Goal: Transaction & Acquisition: Purchase product/service

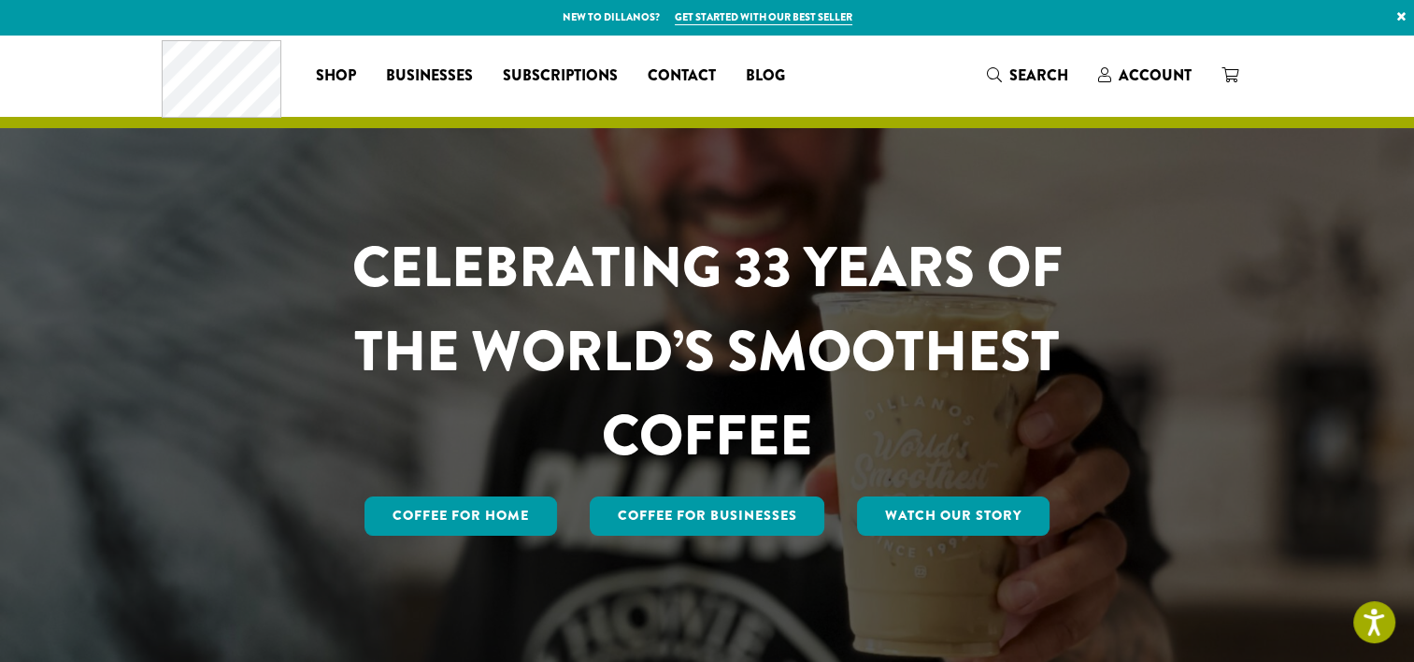
drag, startPoint x: 299, startPoint y: 56, endPoint x: 243, endPoint y: 142, distance: 102.7
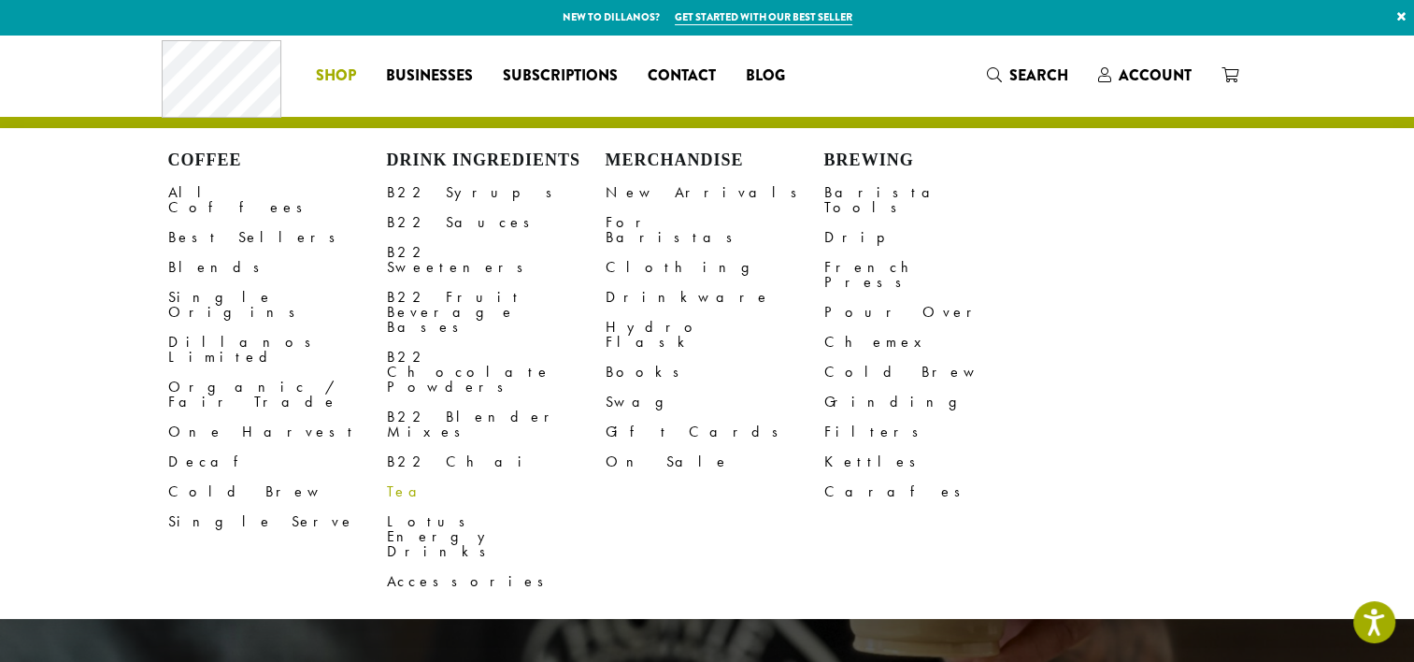
click at [405, 477] on link "Tea" at bounding box center [496, 492] width 219 height 30
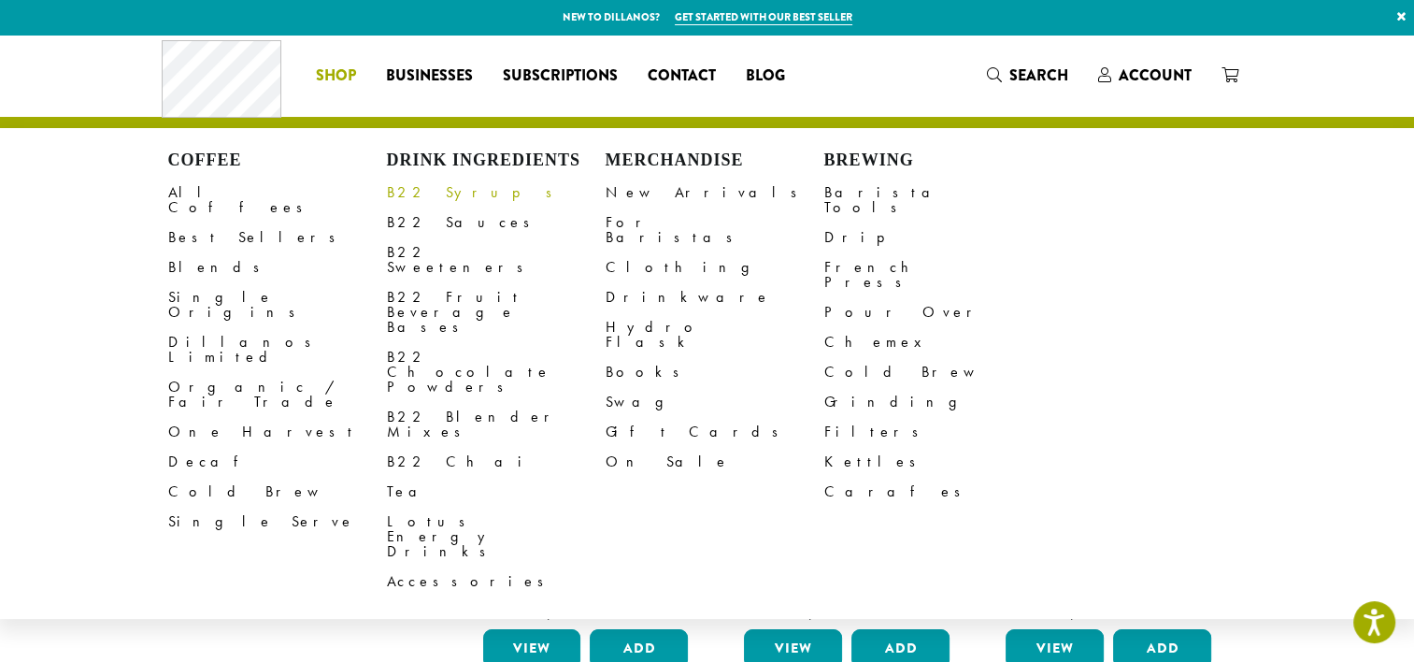
click at [432, 191] on link "B22 Syrups" at bounding box center [496, 193] width 219 height 30
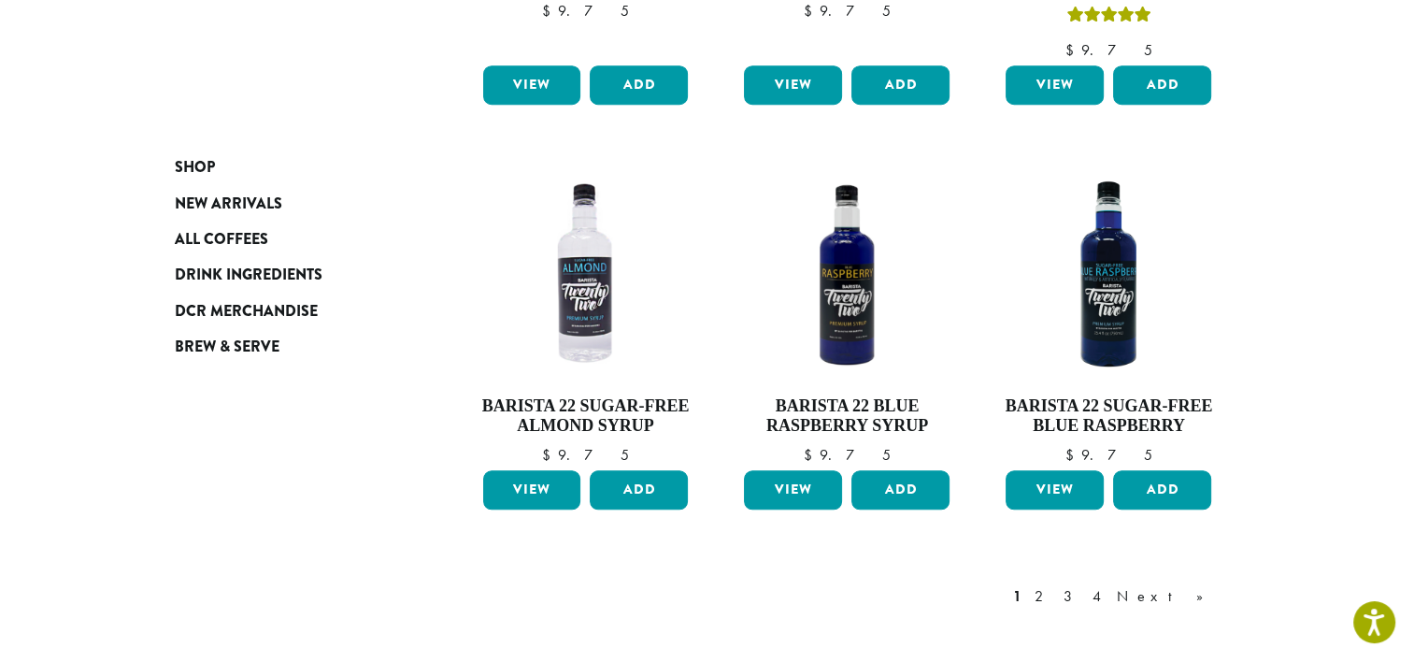
scroll to position [1602, 0]
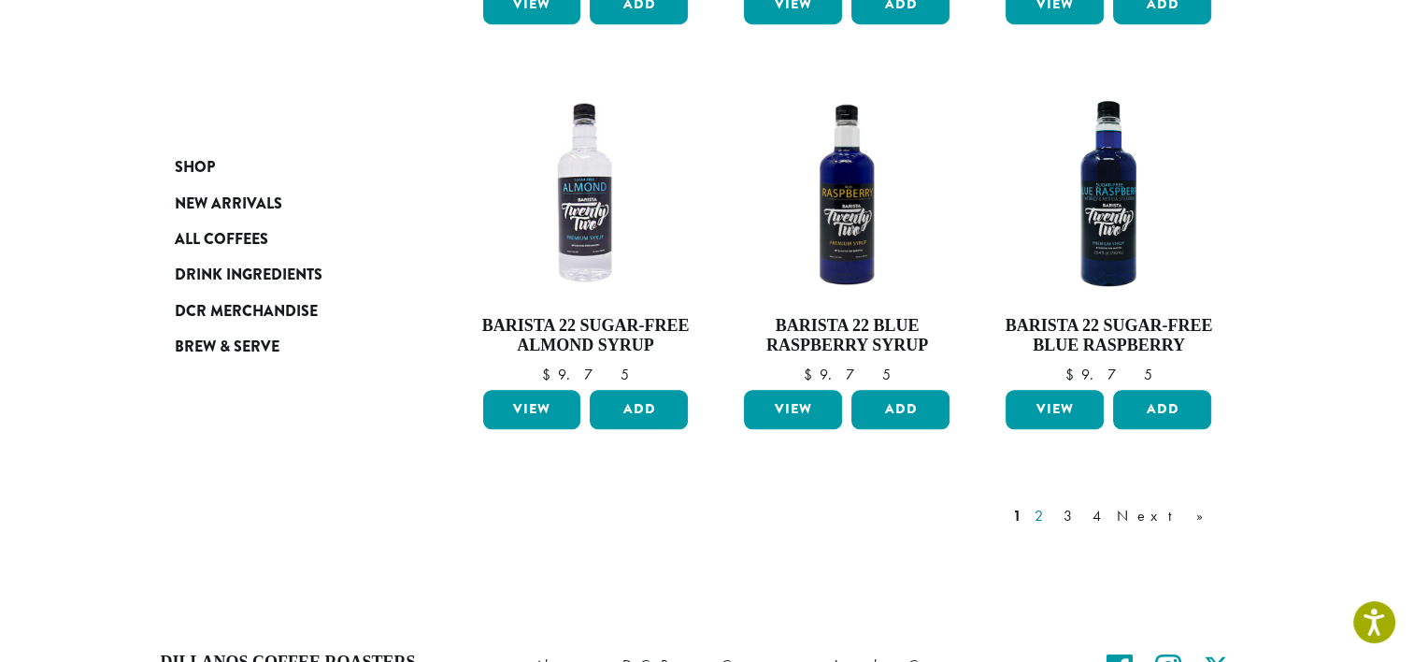
click at [1054, 505] on link "2" at bounding box center [1042, 516] width 23 height 22
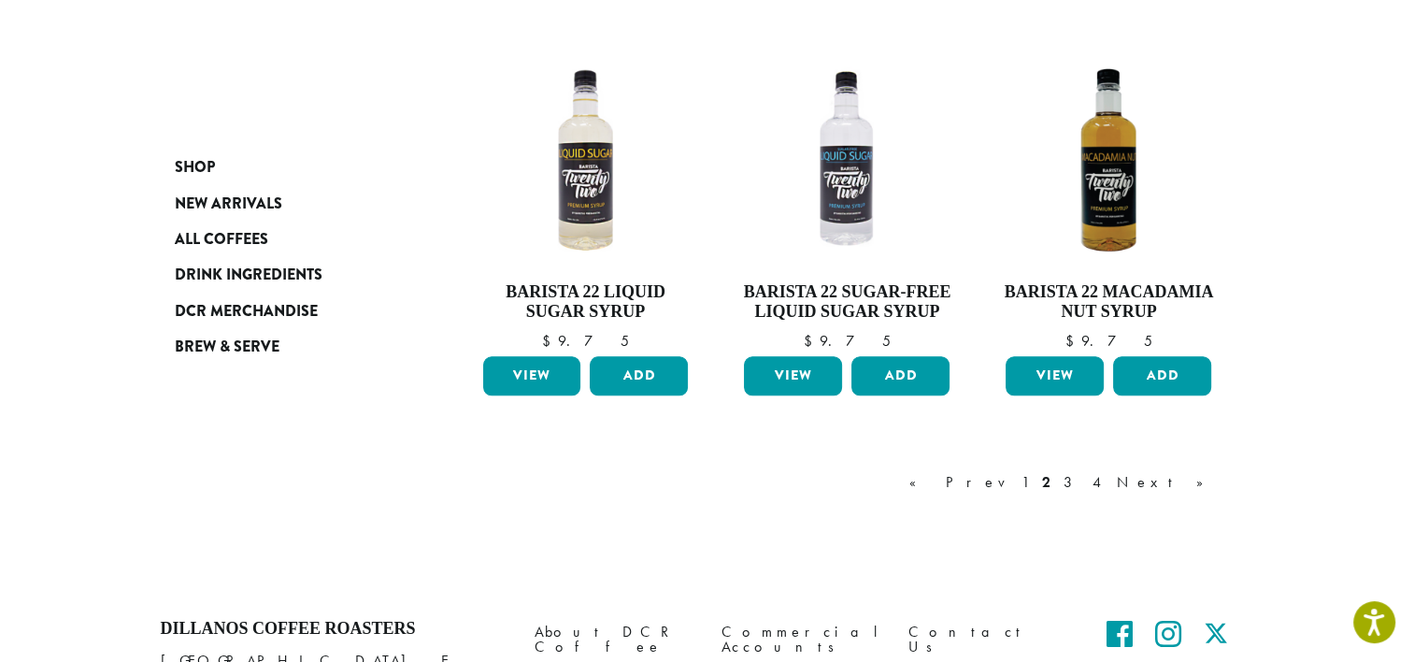
scroll to position [1572, 0]
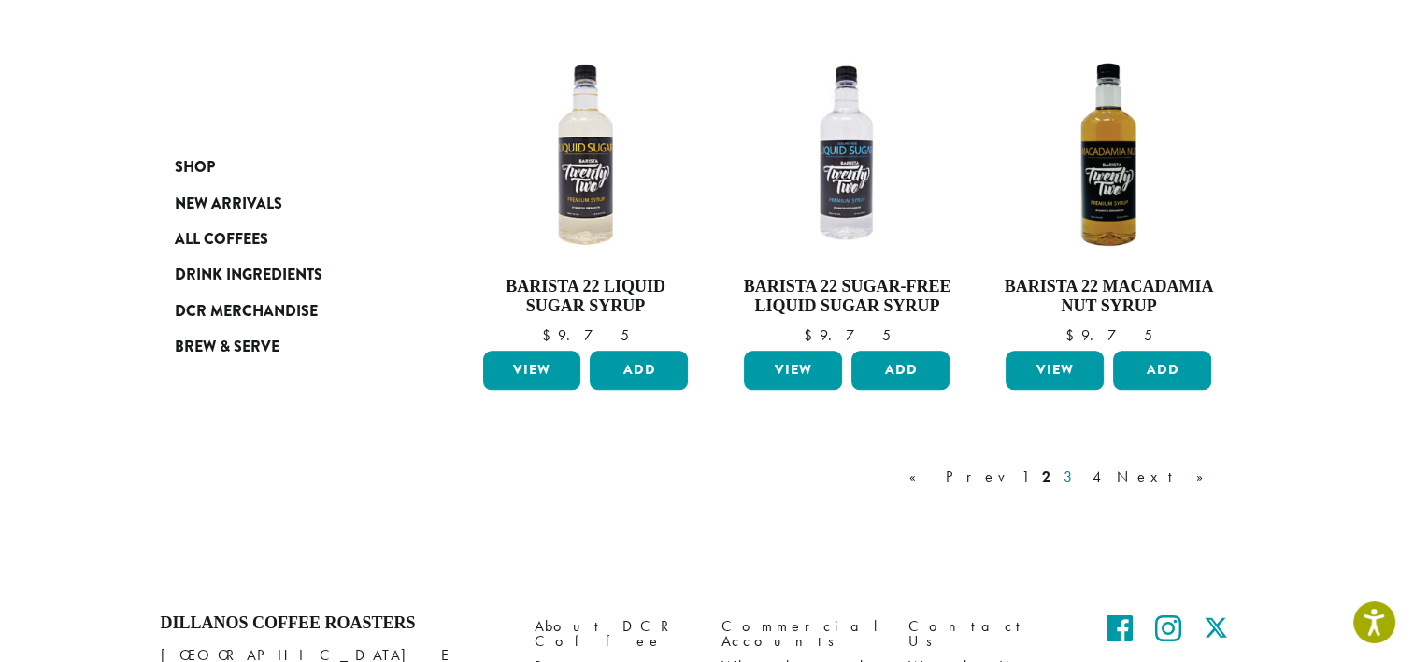
click at [1083, 482] on link "3" at bounding box center [1071, 477] width 23 height 22
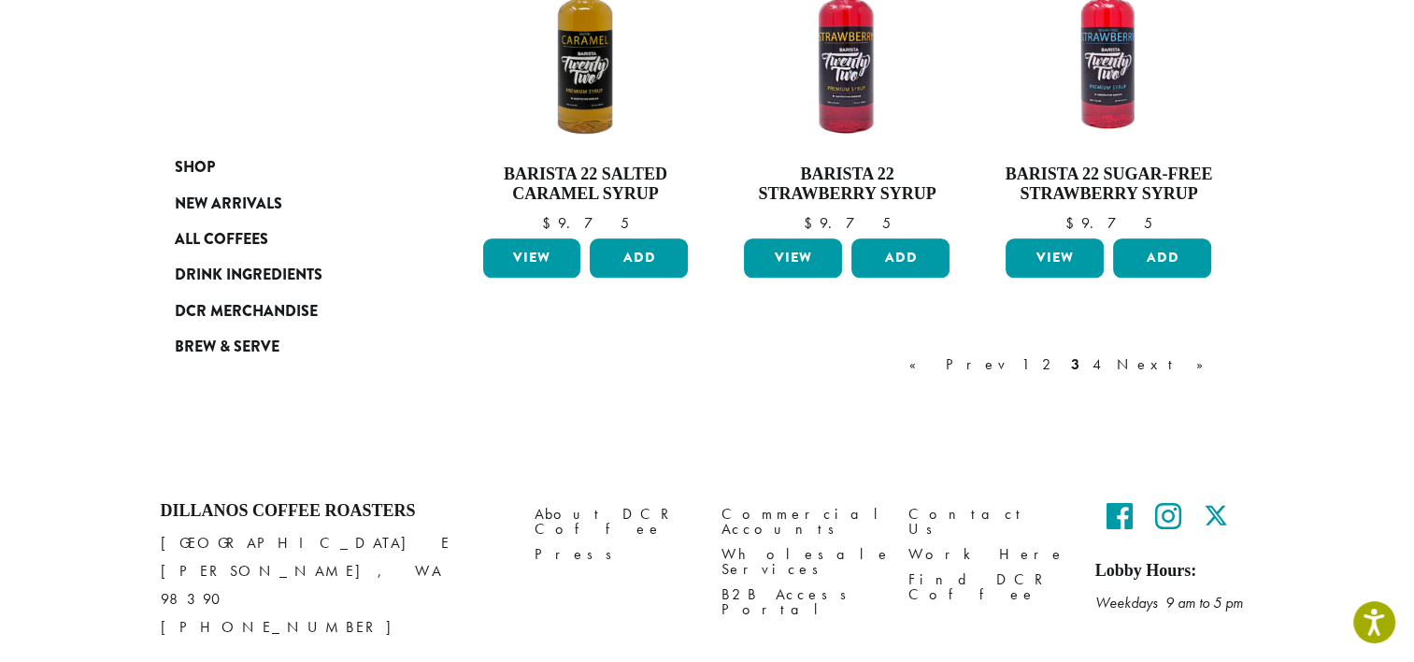
scroll to position [1647, 0]
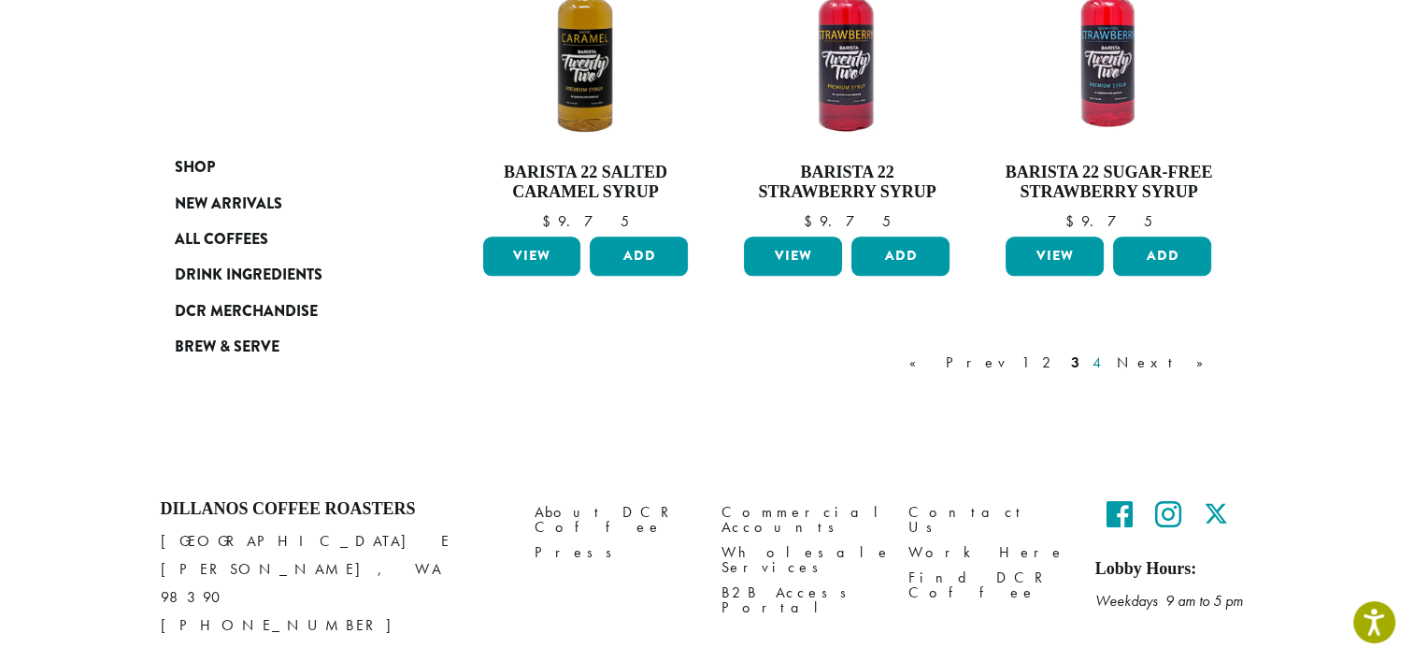
click at [1108, 359] on link "4" at bounding box center [1098, 362] width 19 height 22
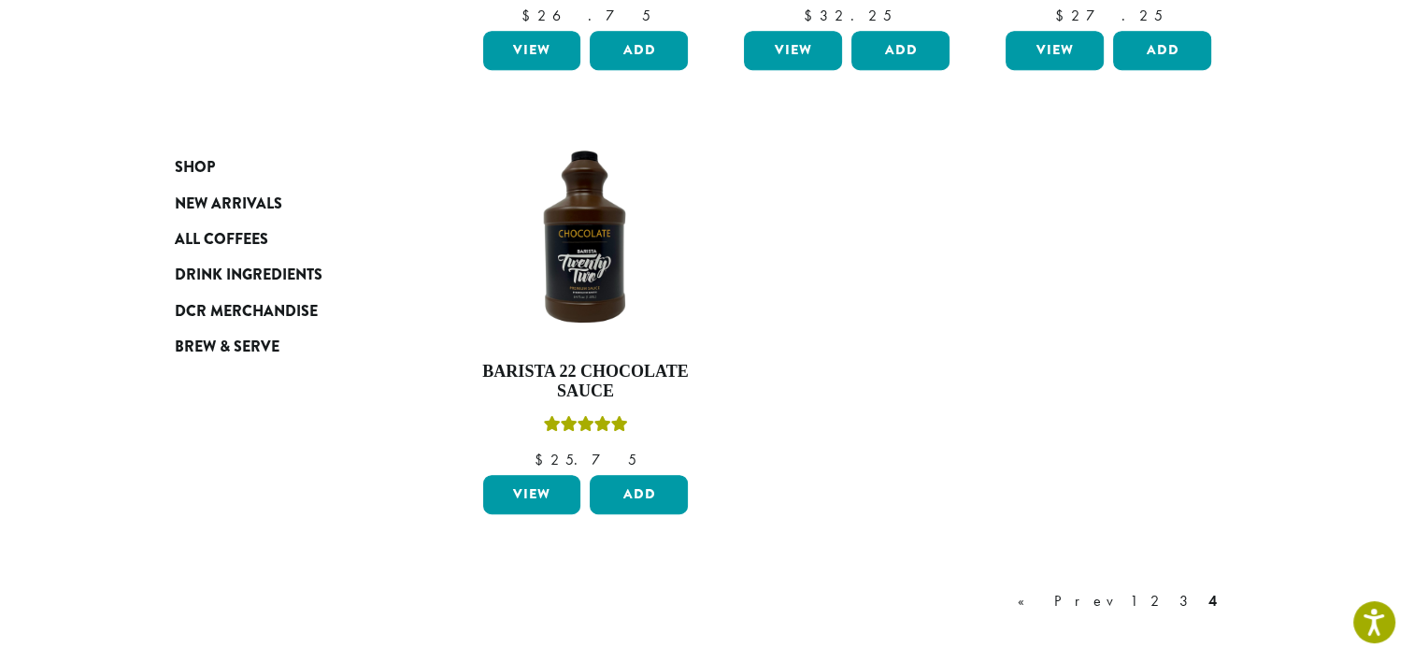
scroll to position [1043, 0]
click at [1185, 596] on link "3" at bounding box center [1187, 601] width 23 height 22
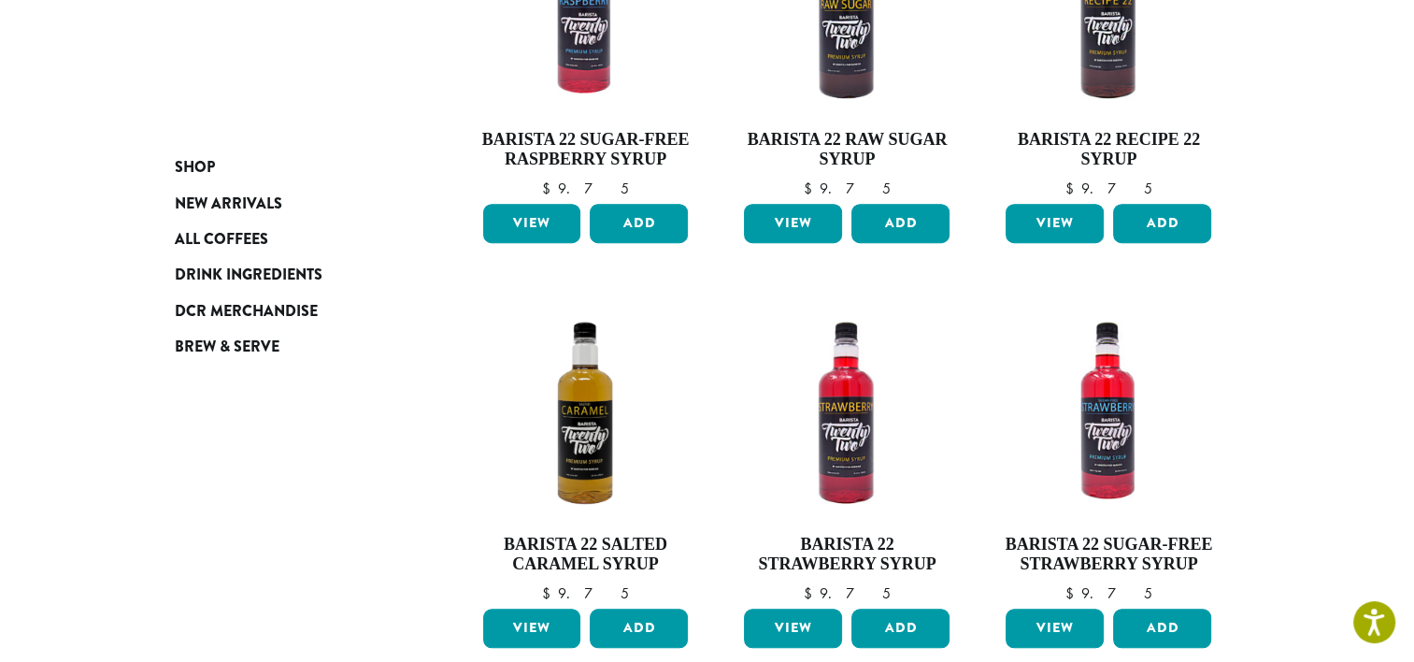
scroll to position [1457, 0]
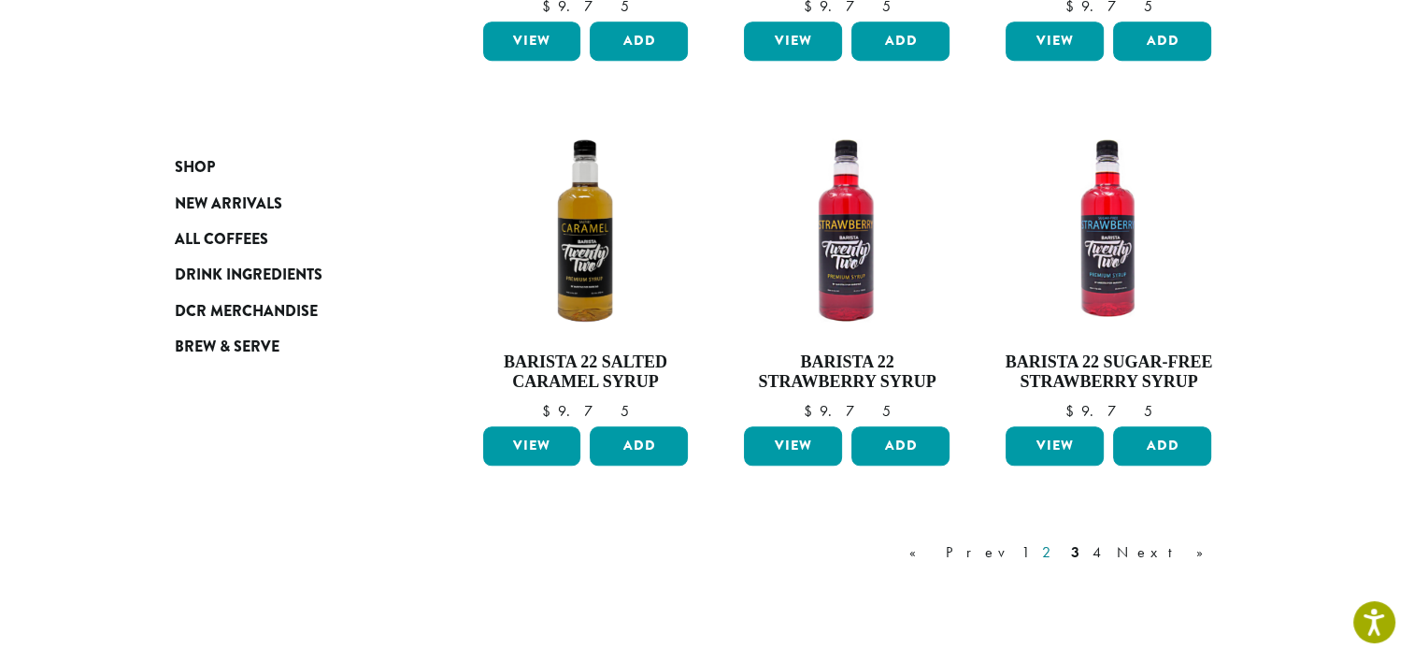
click at [1062, 547] on link "2" at bounding box center [1050, 552] width 23 height 22
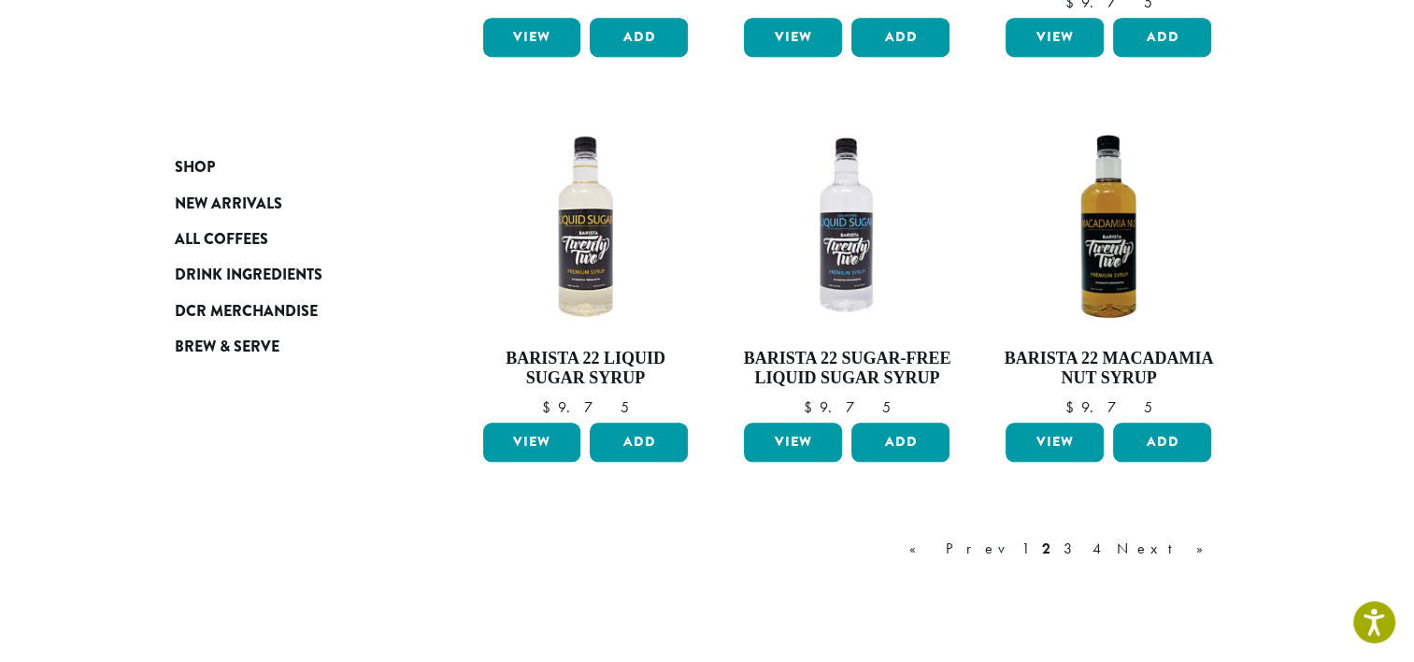
scroll to position [1499, 0]
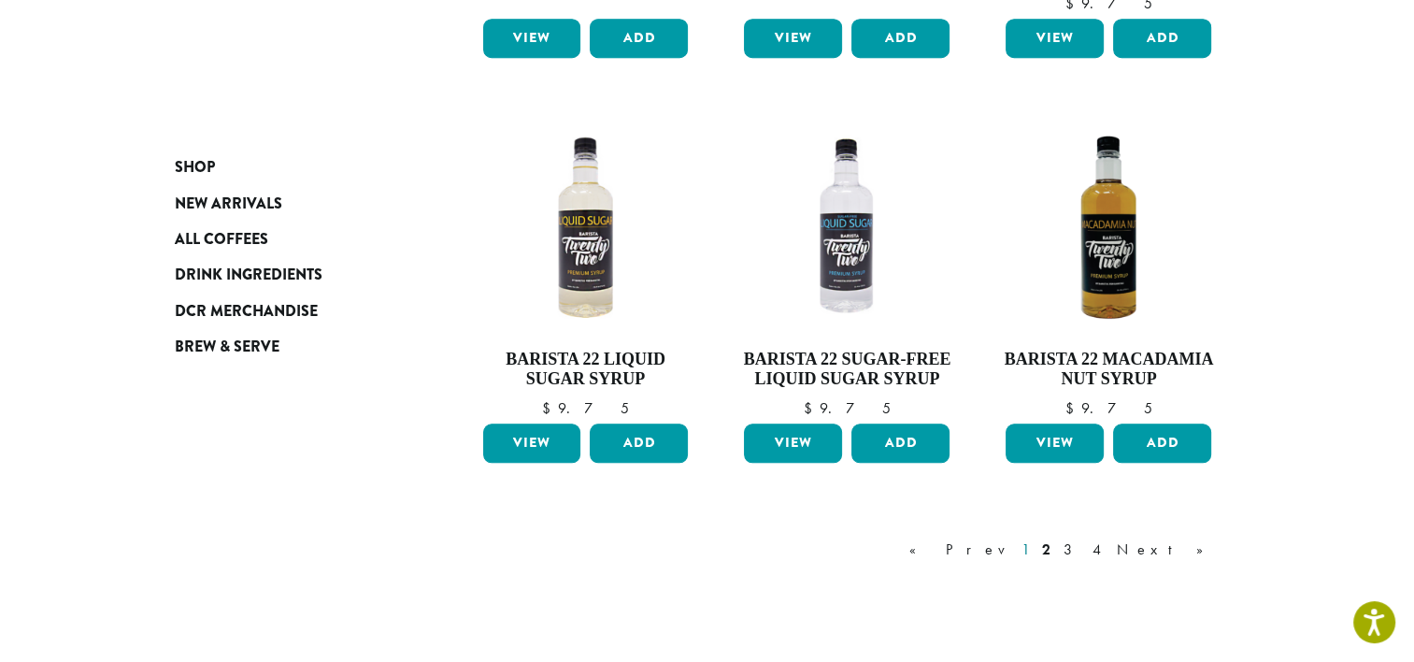
click at [1033, 548] on link "1" at bounding box center [1025, 549] width 15 height 22
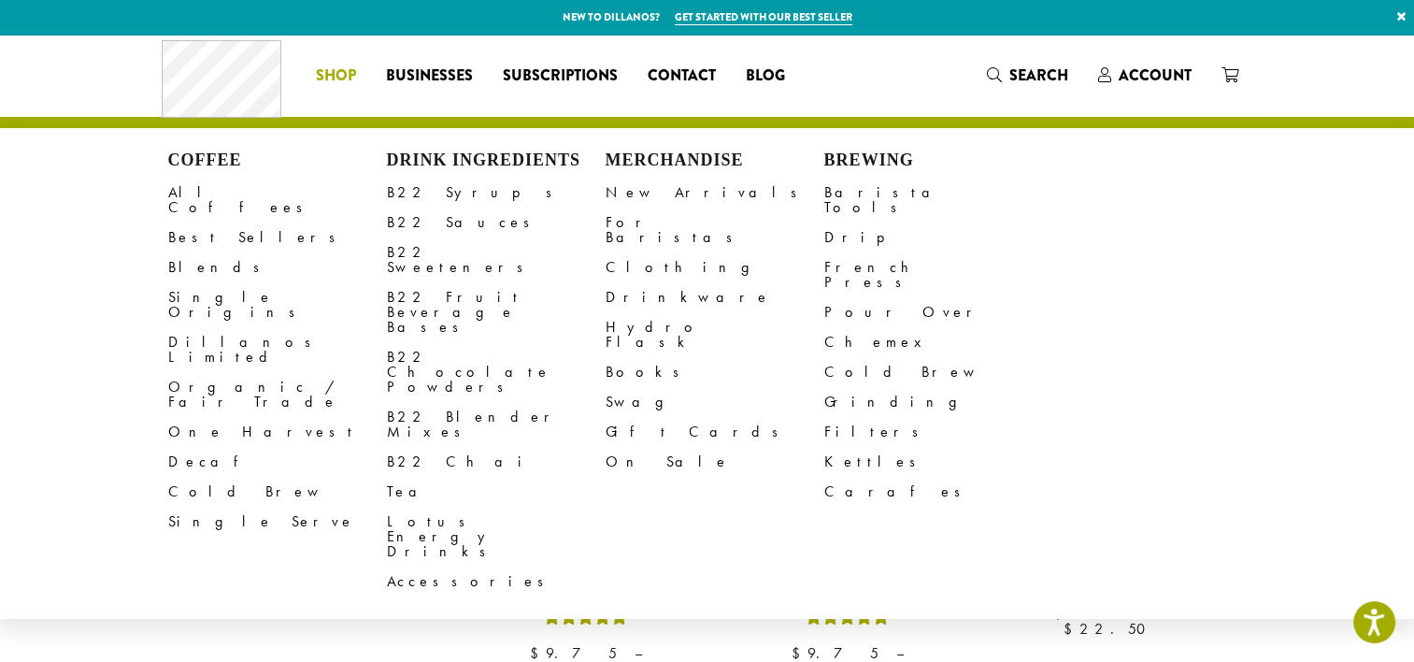
click at [337, 69] on span "Shop" at bounding box center [336, 76] width 40 height 23
click at [435, 247] on link "B22 Sweeteners" at bounding box center [496, 259] width 219 height 45
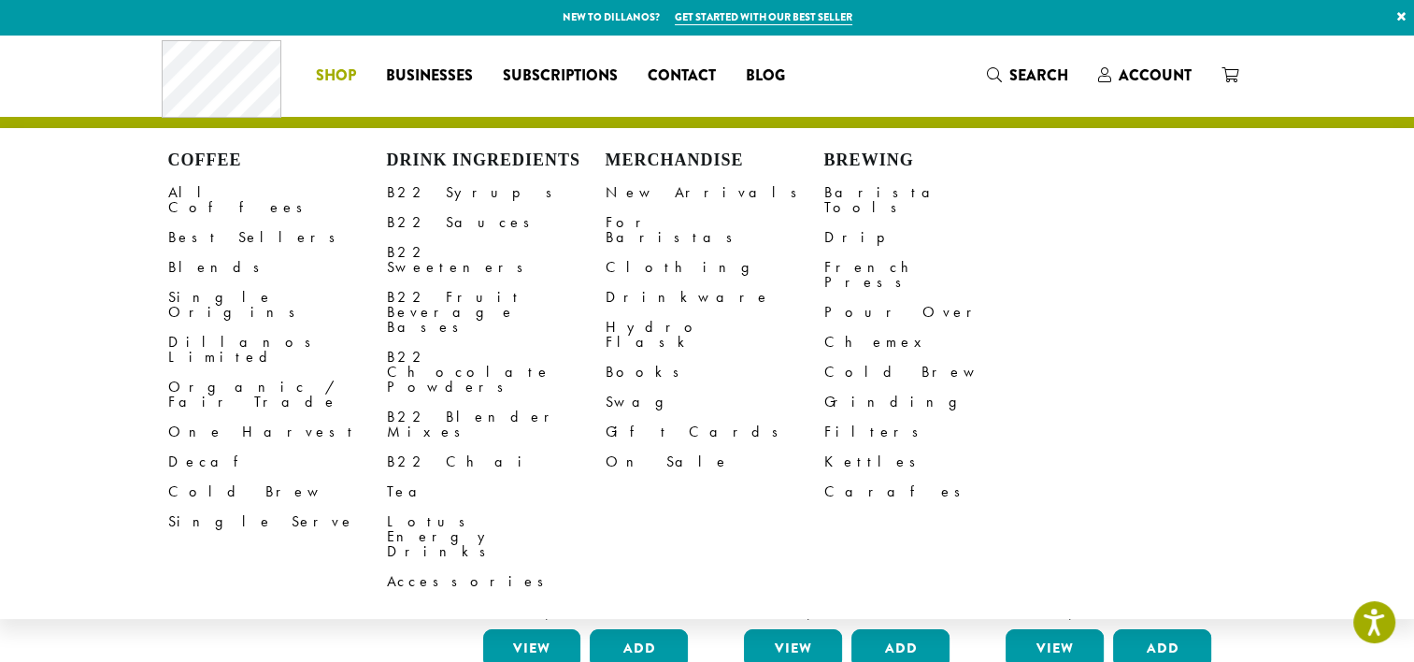
click at [326, 67] on span "Shop" at bounding box center [336, 76] width 40 height 23
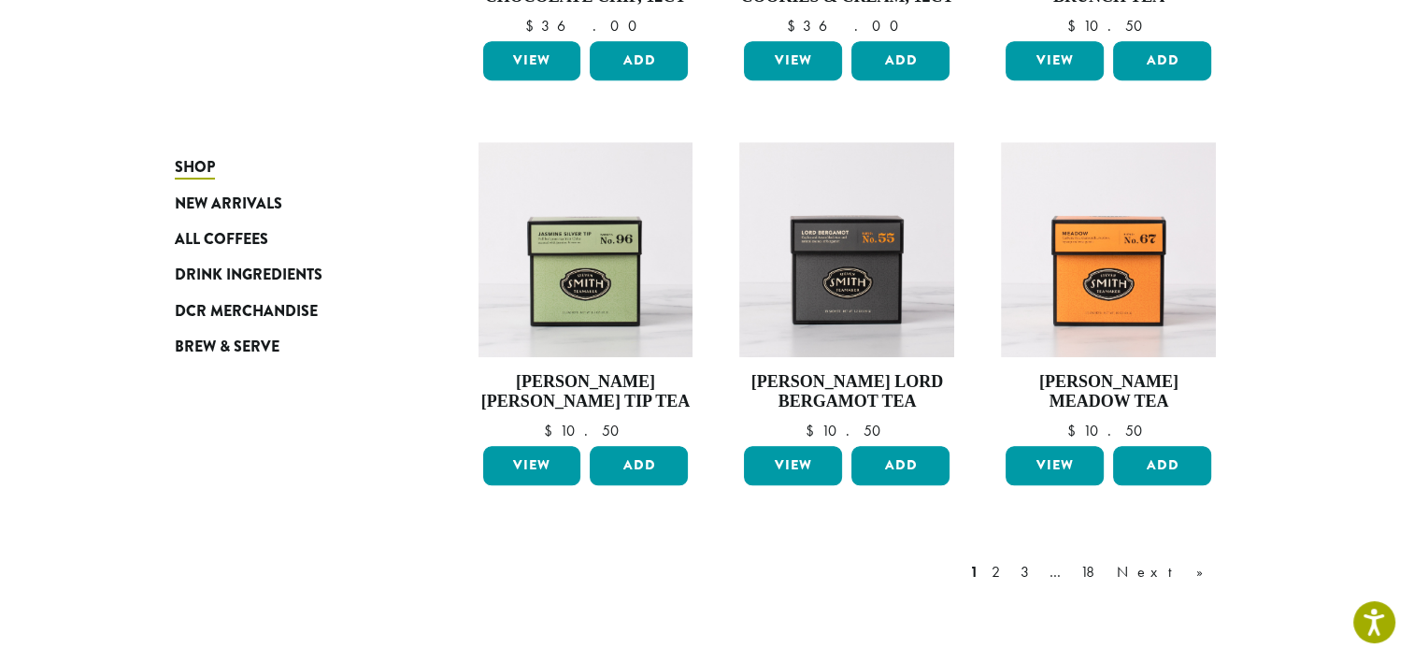
scroll to position [1400, 0]
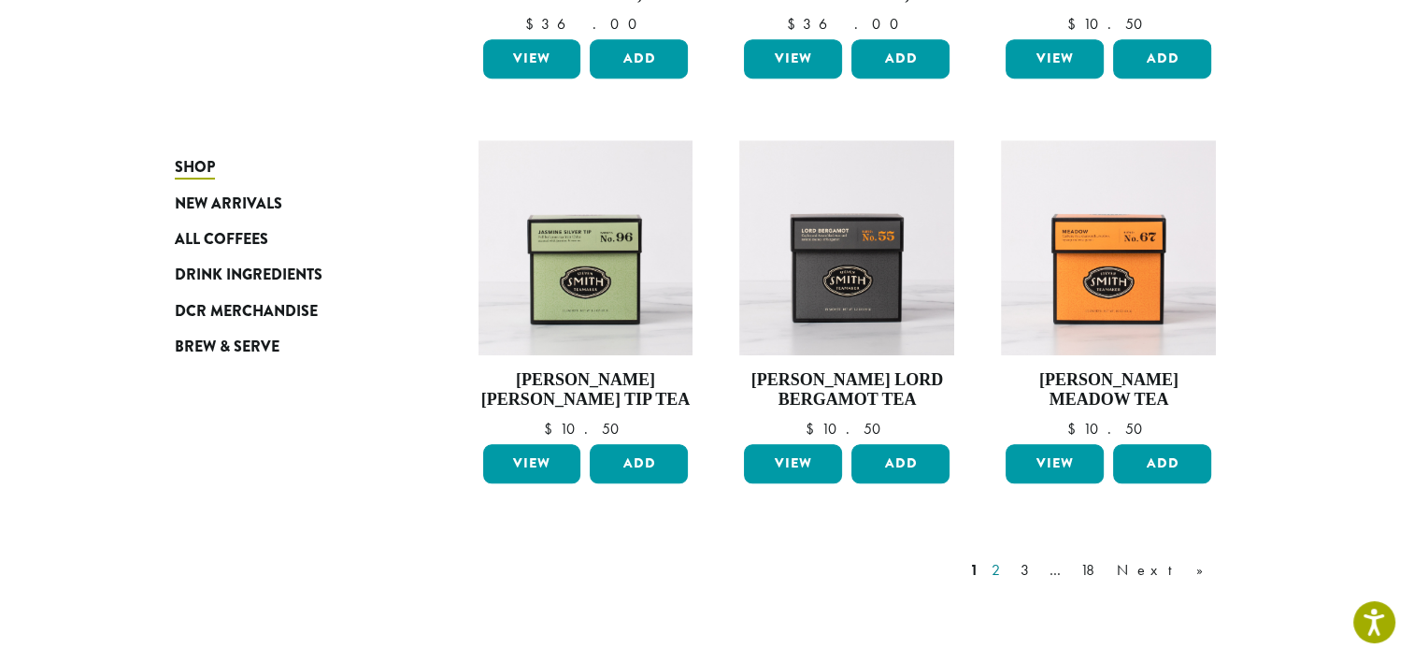
click at [1011, 567] on link "2" at bounding box center [999, 570] width 23 height 22
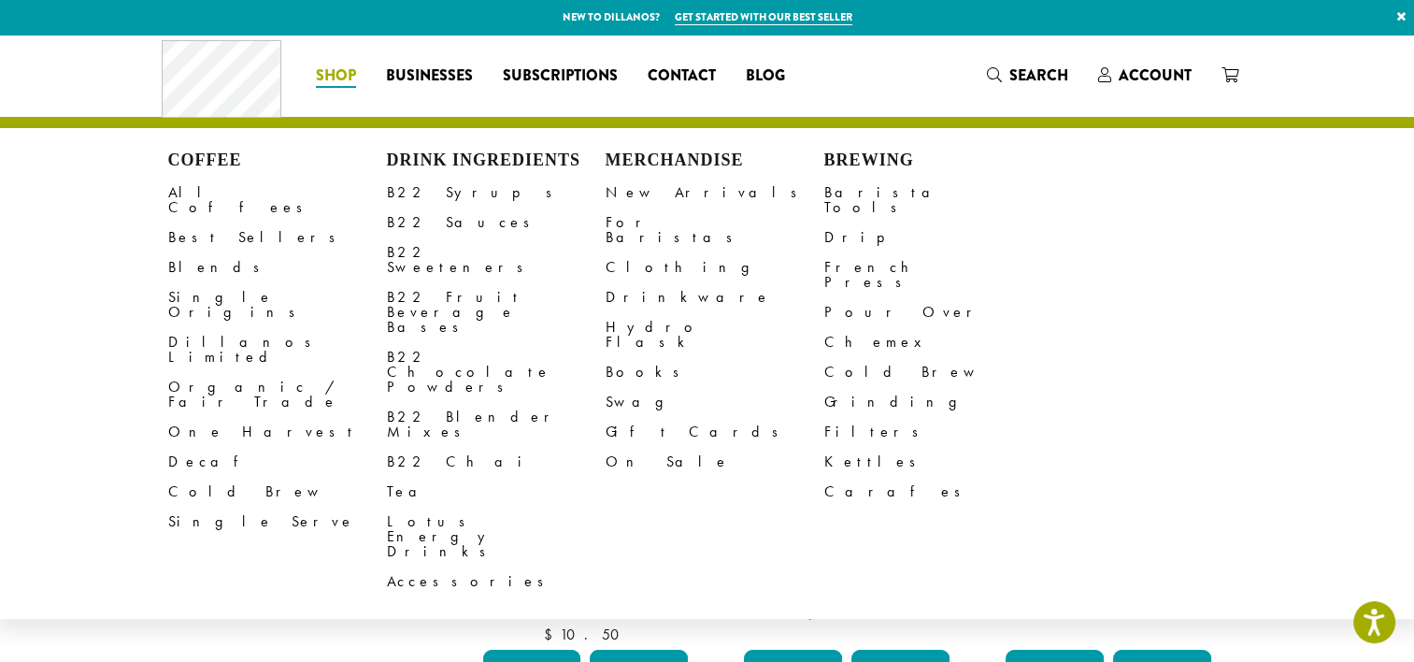
click at [329, 82] on span "Shop" at bounding box center [336, 76] width 40 height 23
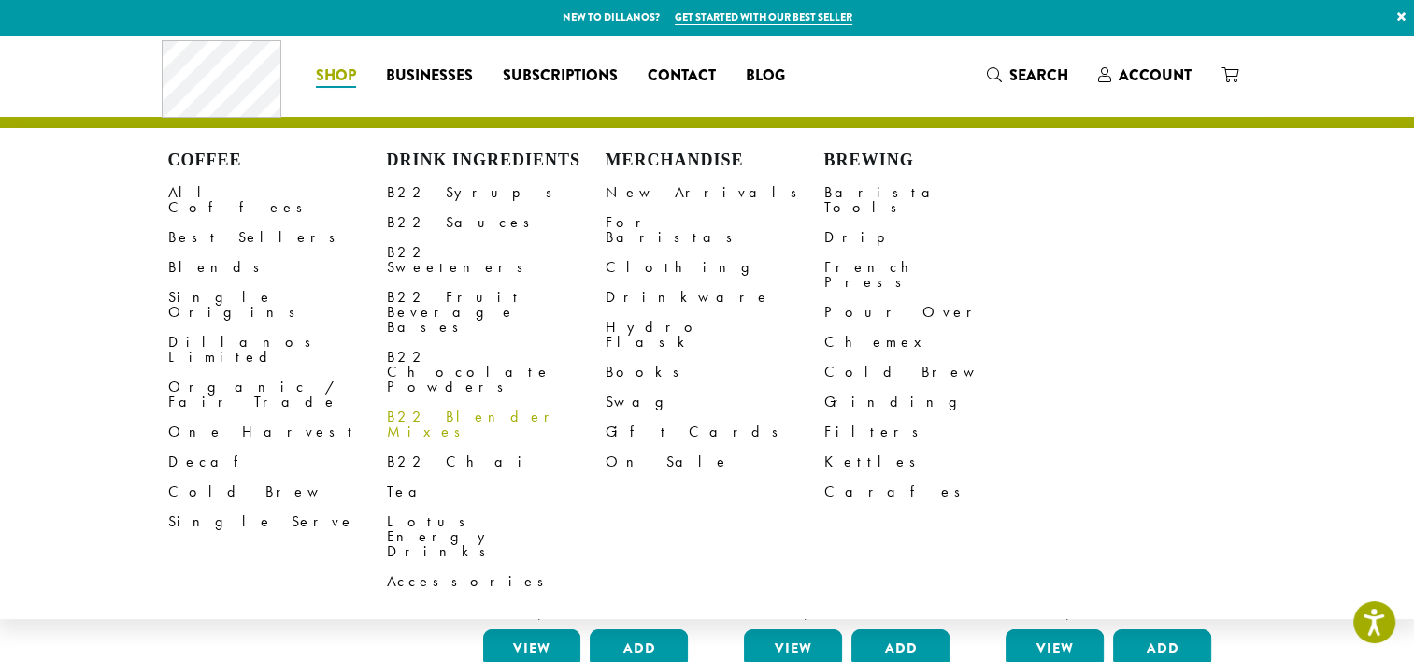
click at [464, 402] on link "B22 Blender Mixes" at bounding box center [496, 424] width 219 height 45
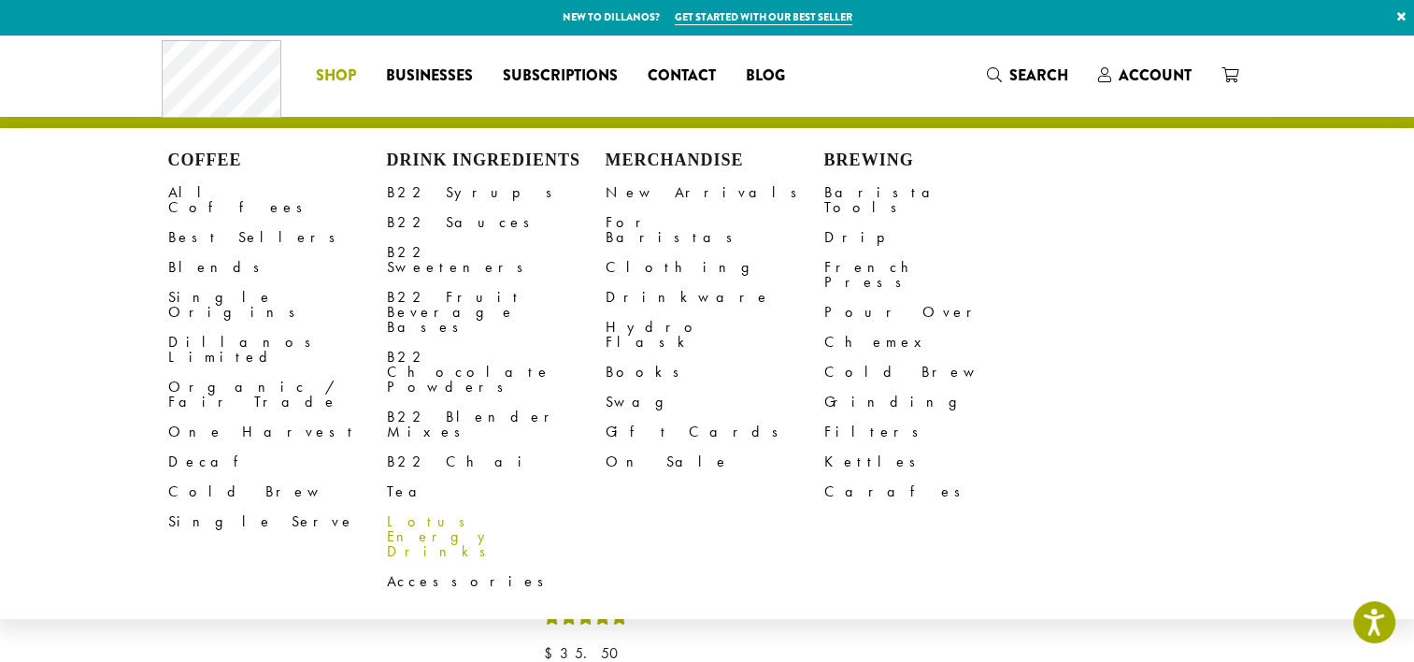
click at [425, 507] on link "Lotus Energy Drinks" at bounding box center [496, 537] width 219 height 60
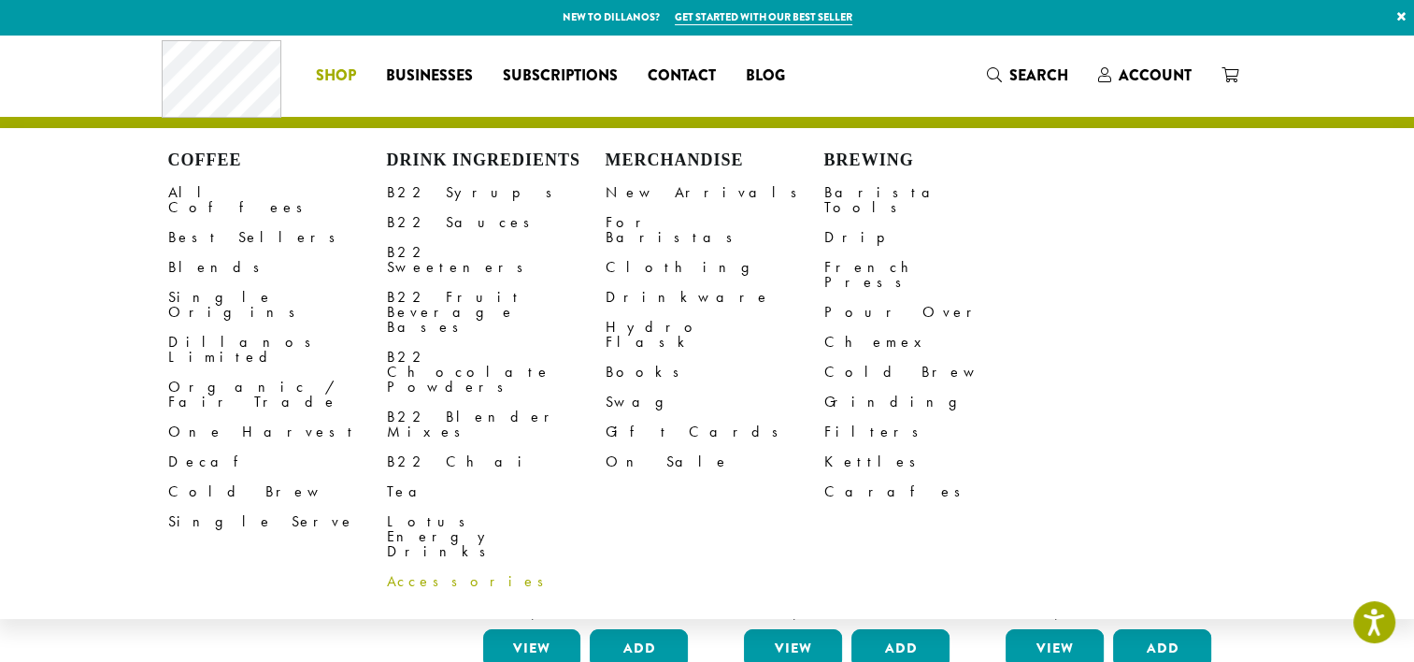
click at [429, 566] on link "Accessories" at bounding box center [496, 581] width 219 height 30
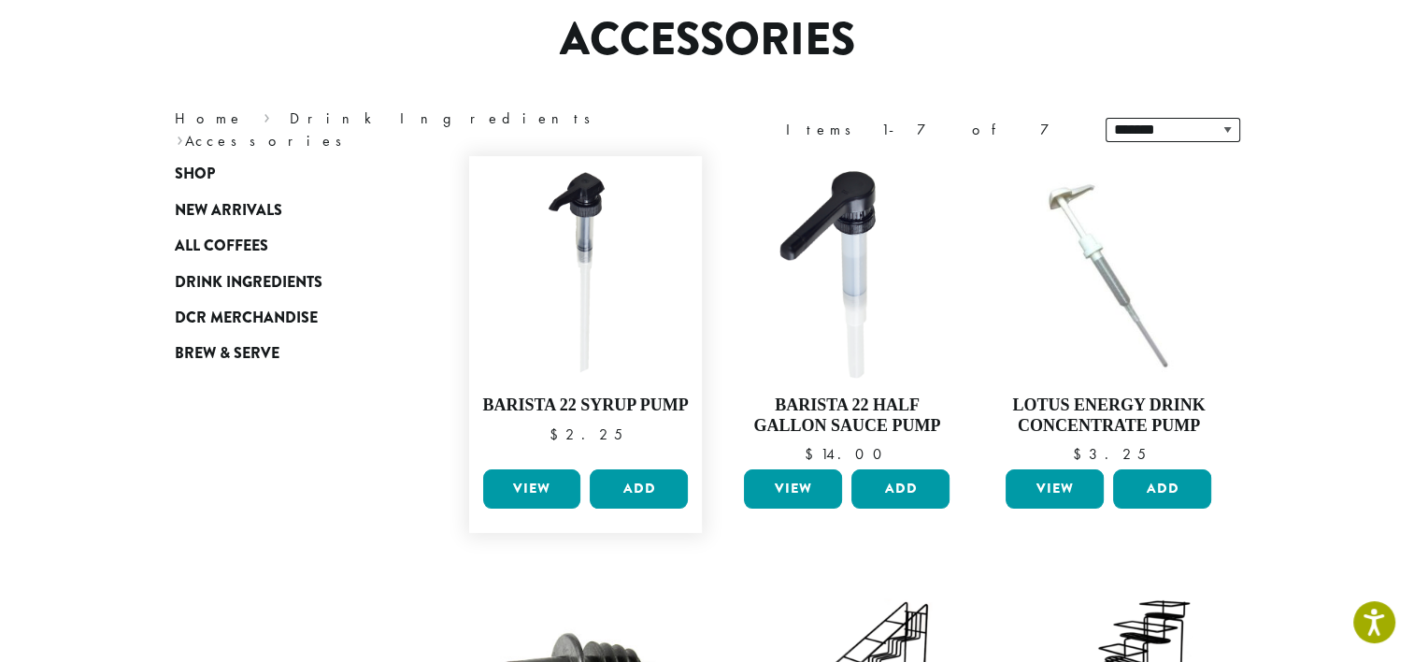
scroll to position [161, 0]
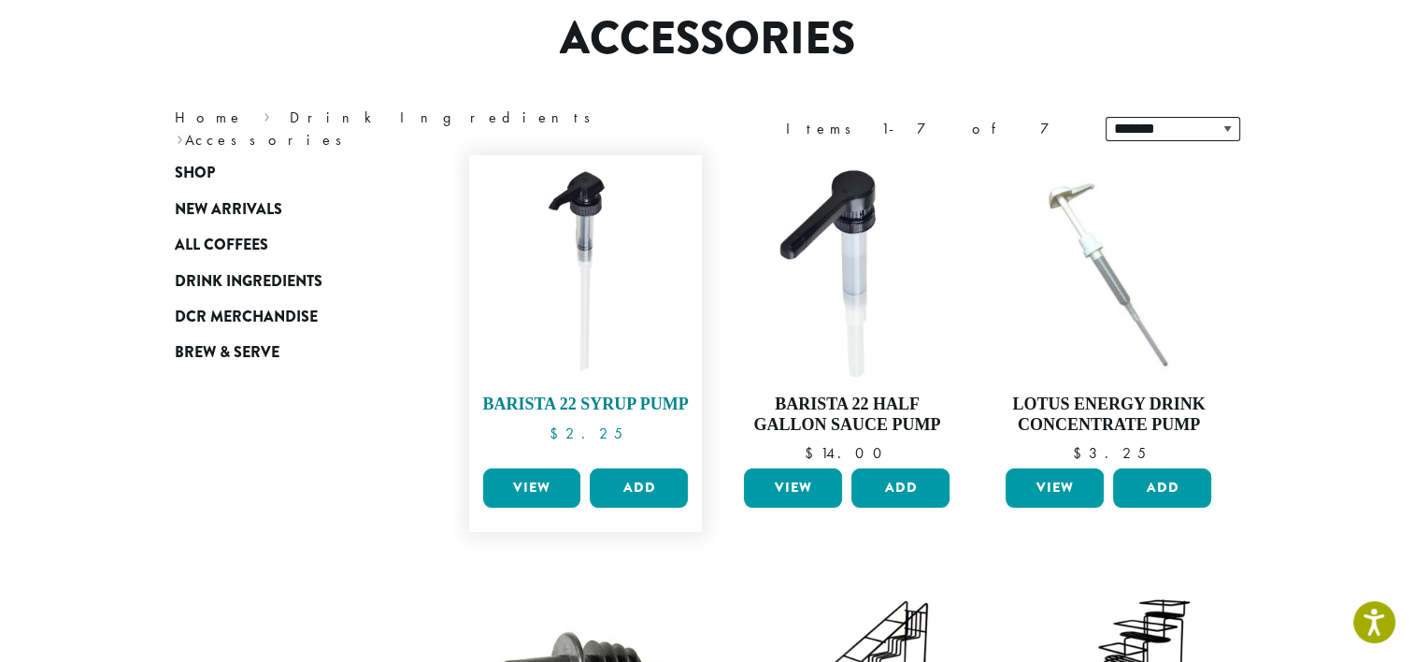
click at [580, 359] on img at bounding box center [585, 272] width 215 height 215
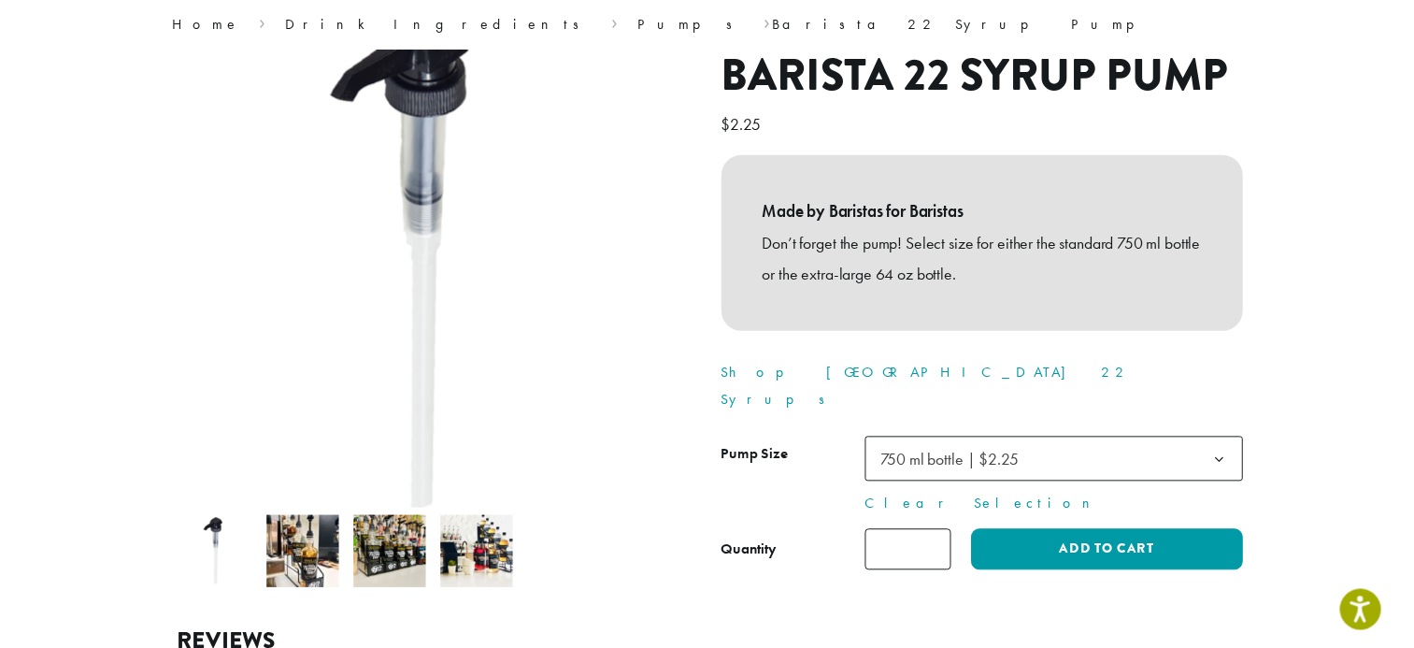
scroll to position [161, 0]
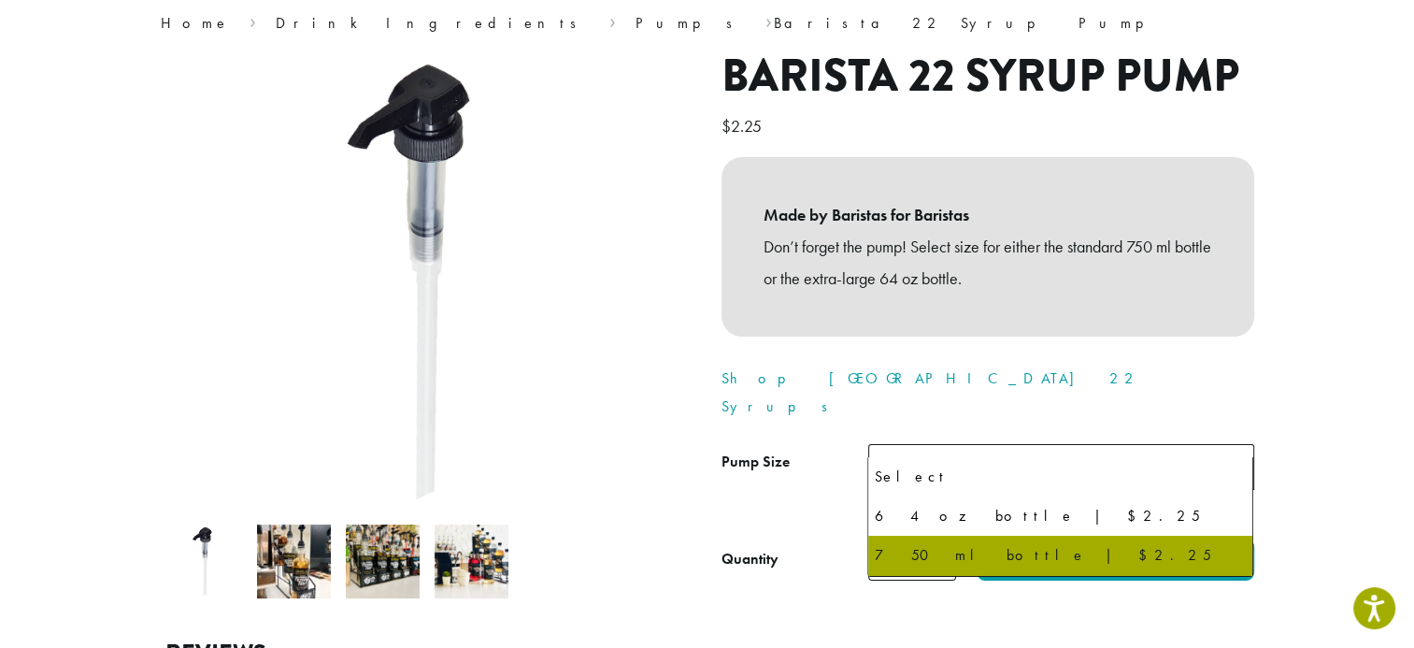
click at [1140, 444] on span "750 ml bottle | $2.25" at bounding box center [1061, 467] width 386 height 46
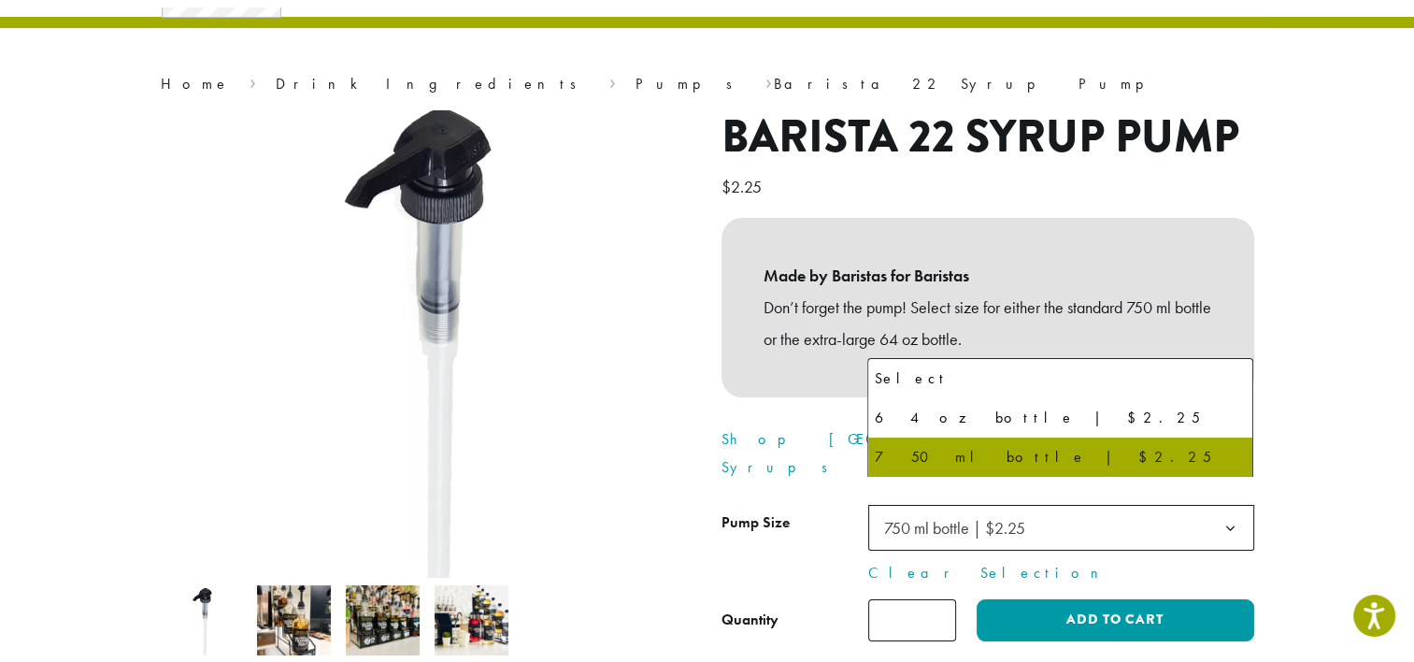
scroll to position [0, 0]
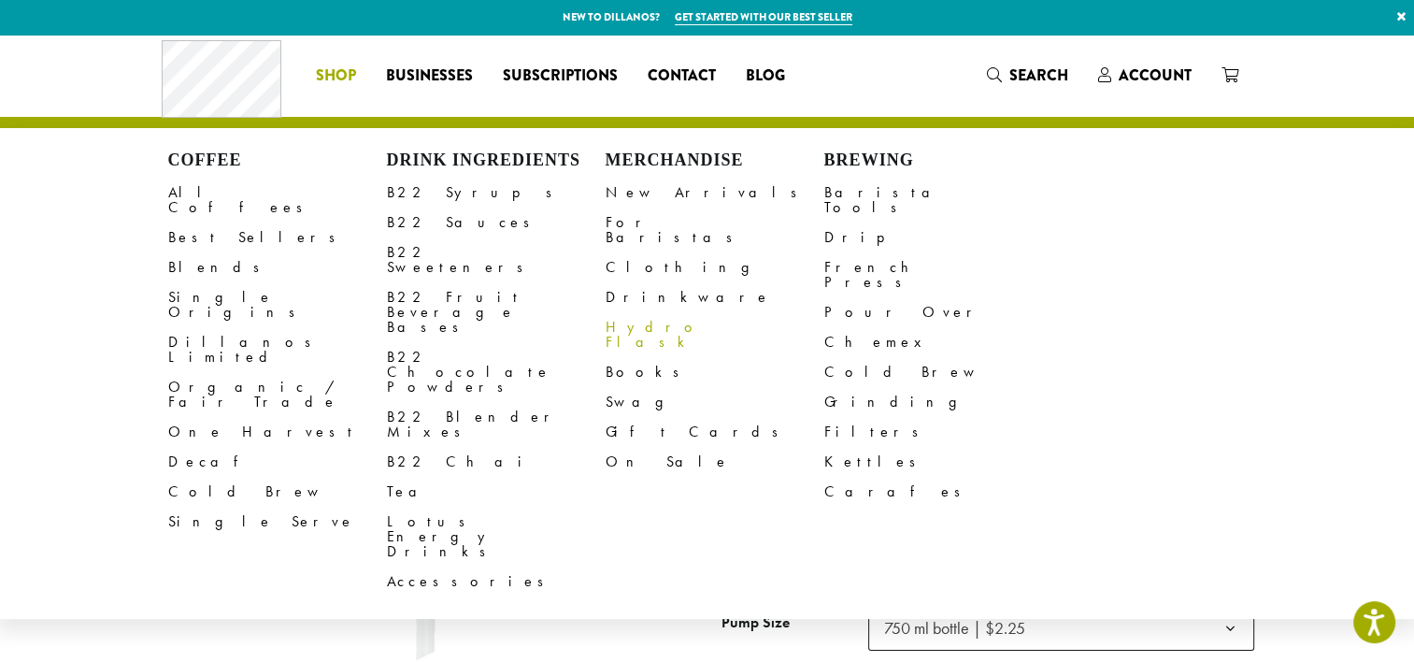
click at [615, 312] on link "Hydro Flask" at bounding box center [715, 334] width 219 height 45
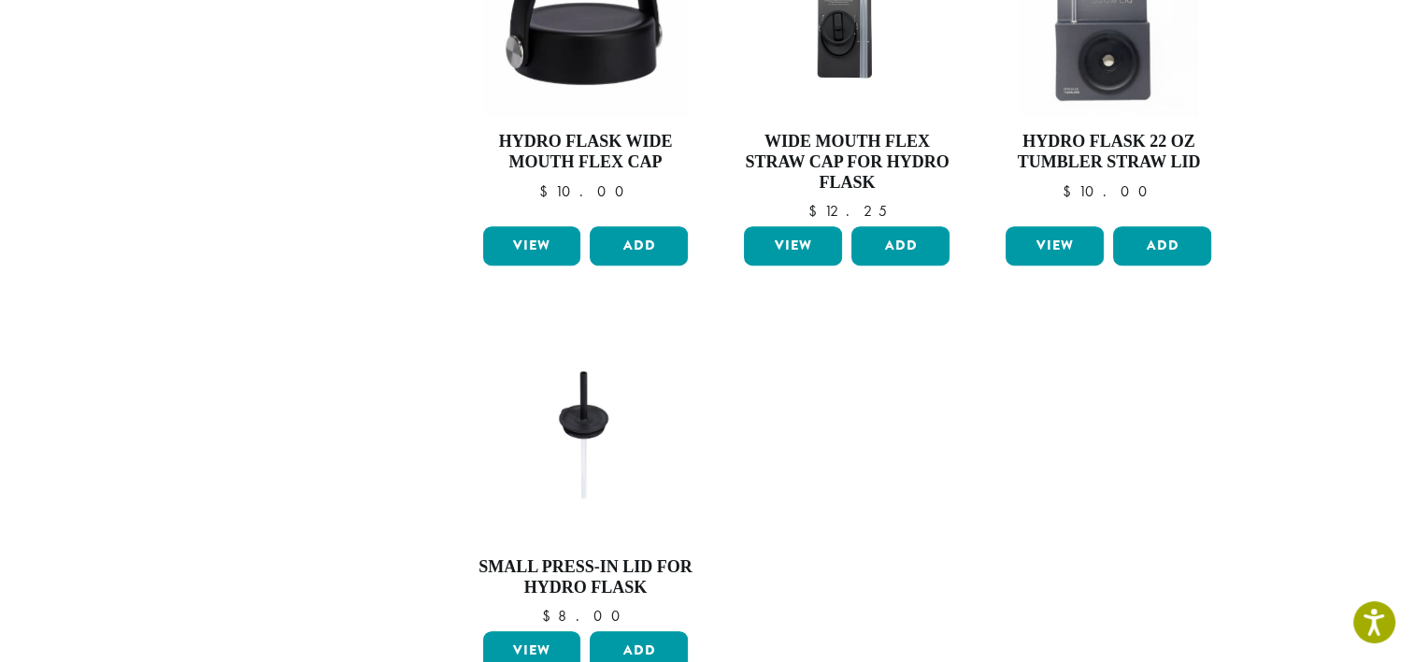
scroll to position [838, 0]
